Goal: Task Accomplishment & Management: Use online tool/utility

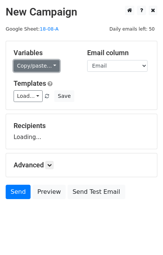
click at [35, 65] on link "Copy/paste..." at bounding box center [37, 66] width 46 height 12
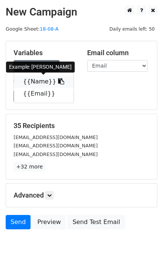
click at [33, 82] on link "{{Name}}" at bounding box center [44, 82] width 60 height 12
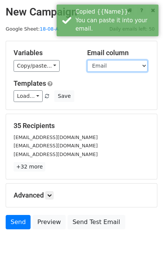
click at [100, 67] on select "Name Email" at bounding box center [117, 66] width 60 height 12
click at [87, 60] on select "Name Email" at bounding box center [117, 66] width 60 height 12
